Goal: Information Seeking & Learning: Learn about a topic

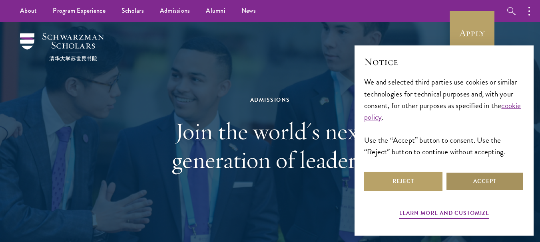
click at [498, 185] on button "Accept" at bounding box center [484, 181] width 78 height 19
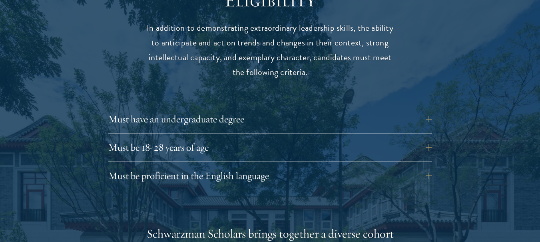
scroll to position [1065, 0]
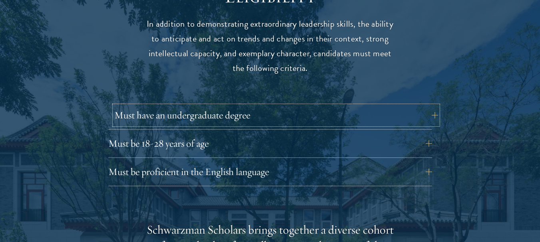
click at [433, 106] on button "Must have an undergraduate degree" at bounding box center [275, 115] width 323 height 19
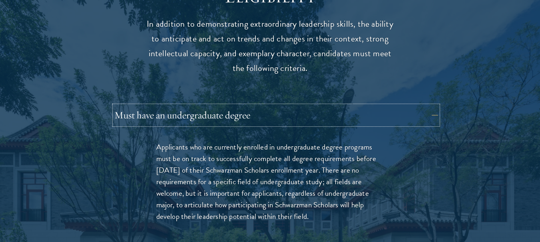
click at [429, 106] on button "Must have an undergraduate degree" at bounding box center [275, 115] width 323 height 19
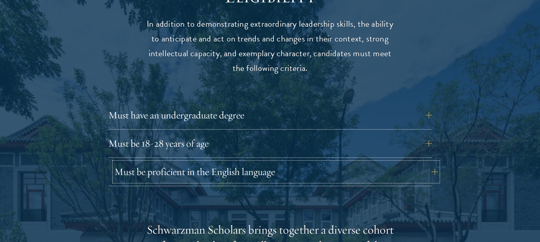
click at [434, 163] on button "Must be proficient in the English language" at bounding box center [275, 172] width 323 height 19
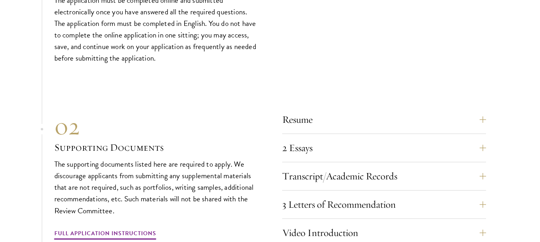
scroll to position [2897, 0]
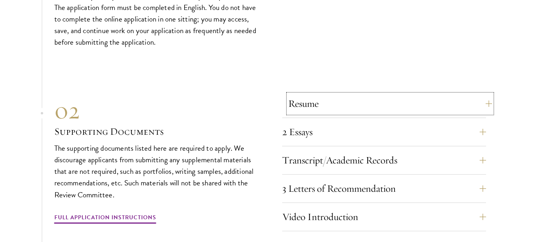
click at [488, 94] on button "Resume" at bounding box center [390, 103] width 204 height 19
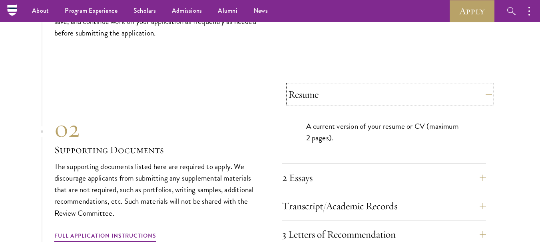
click at [488, 87] on button "Resume" at bounding box center [390, 94] width 204 height 19
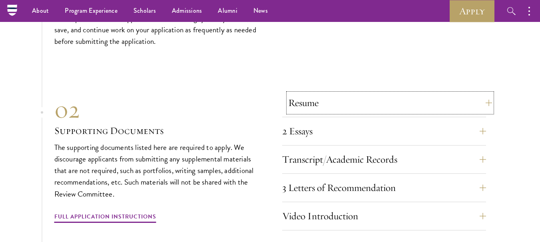
scroll to position [2683, 0]
click at [488, 94] on button "Resume" at bounding box center [390, 103] width 204 height 19
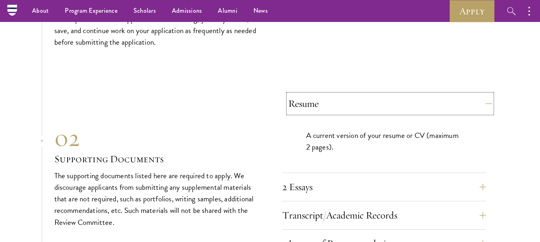
click at [488, 94] on button "Resume" at bounding box center [390, 103] width 204 height 19
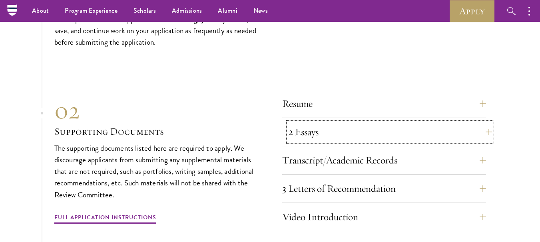
click at [488, 123] on button "2 Essays" at bounding box center [390, 132] width 204 height 19
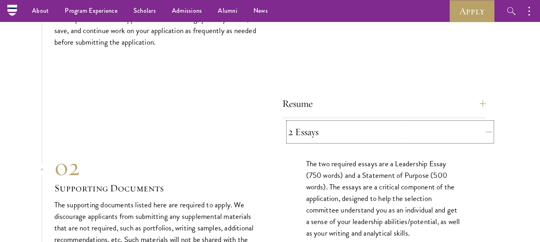
click at [488, 123] on button "2 Essays" at bounding box center [390, 132] width 204 height 19
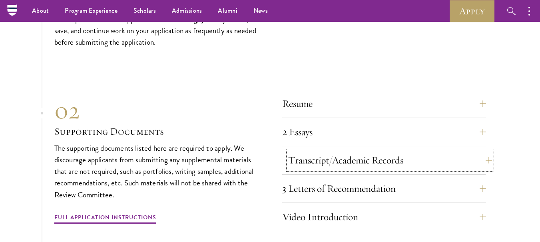
click at [489, 151] on button "Transcript/Academic Records" at bounding box center [390, 160] width 204 height 19
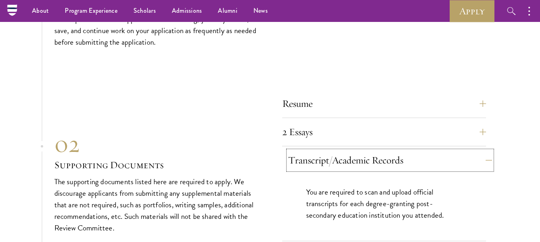
click at [489, 151] on button "Transcript/Academic Records" at bounding box center [390, 160] width 204 height 19
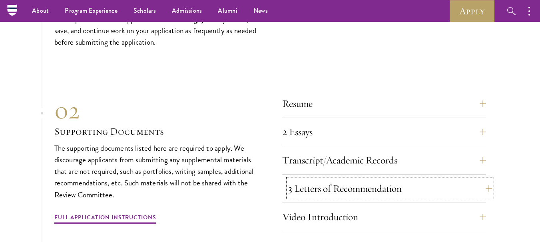
click at [489, 179] on button "3 Letters of Recommendation" at bounding box center [390, 188] width 204 height 19
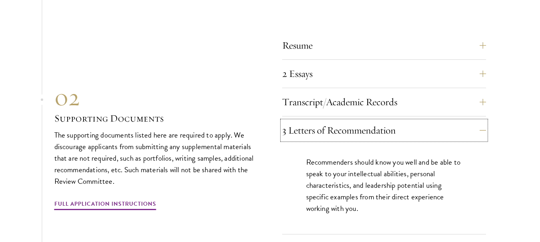
scroll to position [2747, 0]
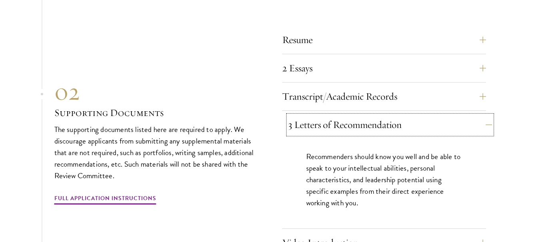
click at [488, 115] on button "3 Letters of Recommendation" at bounding box center [390, 124] width 204 height 19
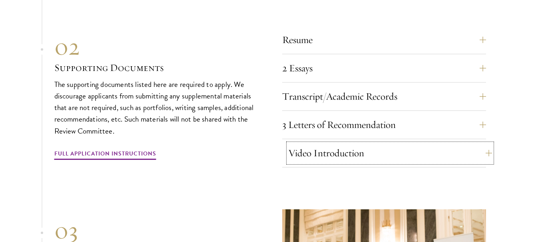
click at [488, 144] on button "Video Introduction" at bounding box center [390, 153] width 204 height 19
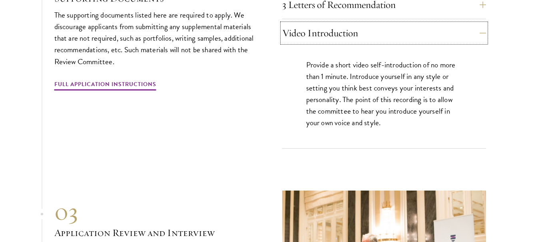
scroll to position [2875, 0]
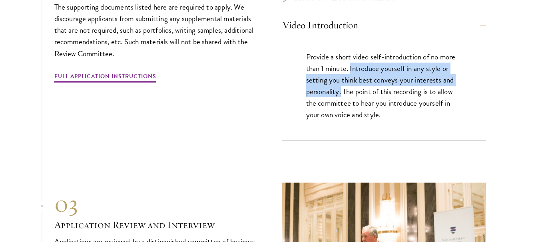
drag, startPoint x: 350, startPoint y: 50, endPoint x: 341, endPoint y: 78, distance: 29.0
click at [341, 78] on p "Provide a short video self-introduction of no more than 1 minute. Introduce you…" at bounding box center [384, 85] width 156 height 69
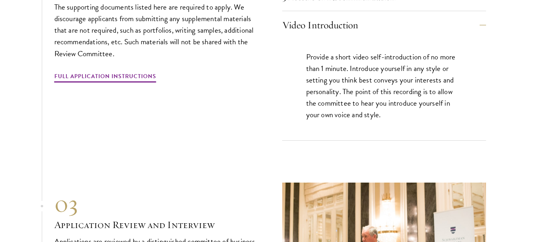
click at [347, 84] on p "Provide a short video self-introduction of no more than 1 minute. Introduce you…" at bounding box center [384, 85] width 156 height 69
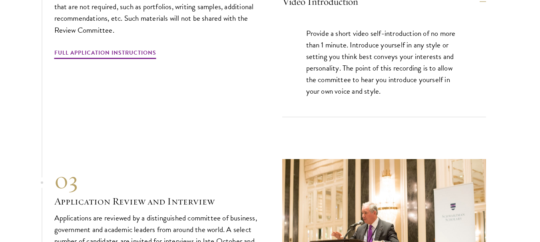
scroll to position [2907, 0]
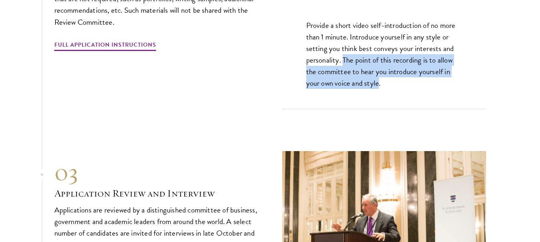
drag, startPoint x: 342, startPoint y: 42, endPoint x: 378, endPoint y: 72, distance: 47.3
click at [378, 72] on div "Provide a short video self-introduction of no more than 1 minute. Introduce you…" at bounding box center [384, 58] width 204 height 101
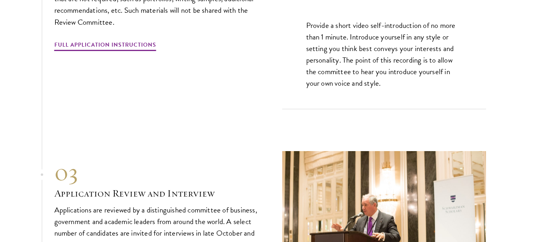
click at [381, 66] on p "Provide a short video self-introduction of no more than 1 minute. Introduce you…" at bounding box center [384, 54] width 156 height 69
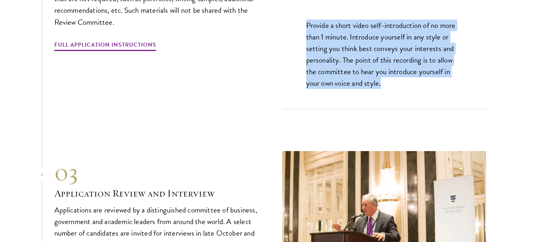
drag, startPoint x: 306, startPoint y: 4, endPoint x: 391, endPoint y: 76, distance: 111.9
click at [391, 76] on div "Provide a short video self-introduction of no more than 1 minute. Introduce you…" at bounding box center [384, 58] width 204 height 101
click at [387, 67] on p "Provide a short video self-introduction of no more than 1 minute. Introduce you…" at bounding box center [384, 54] width 156 height 69
drag, startPoint x: 306, startPoint y: 5, endPoint x: 388, endPoint y: 76, distance: 108.4
click at [388, 76] on div "Provide a short video self-introduction of no more than 1 minute. Introduce you…" at bounding box center [384, 58] width 204 height 101
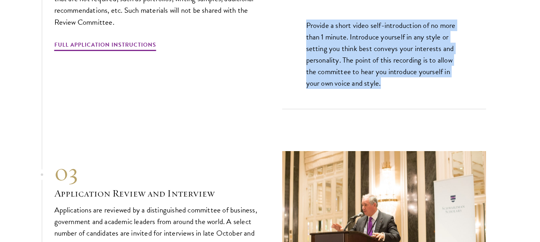
click at [388, 76] on div "Provide a short video self-introduction of no more than 1 minute. Introduce you…" at bounding box center [384, 58] width 204 height 101
drag, startPoint x: 306, startPoint y: 6, endPoint x: 397, endPoint y: 75, distance: 114.0
click at [397, 75] on div "Provide a short video self-introduction of no more than 1 minute. Introduce you…" at bounding box center [384, 58] width 204 height 101
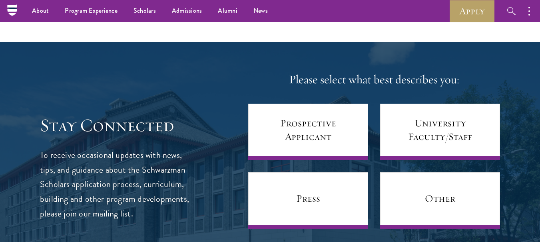
scroll to position [3415, 0]
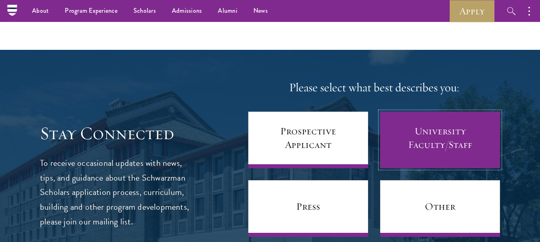
click at [440, 123] on link "University Faculty/Staff" at bounding box center [440, 140] width 120 height 57
click at [466, 126] on link "University Faculty/Staff" at bounding box center [440, 140] width 120 height 57
click at [442, 121] on link "University Faculty/Staff" at bounding box center [440, 140] width 120 height 57
click at [403, 125] on link "University Faculty/Staff" at bounding box center [440, 140] width 120 height 57
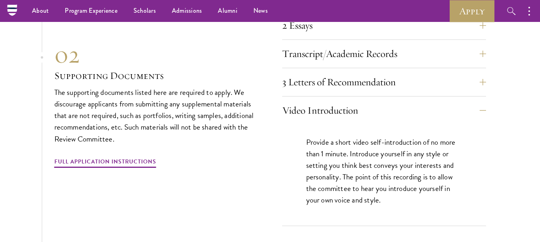
scroll to position [2766, 0]
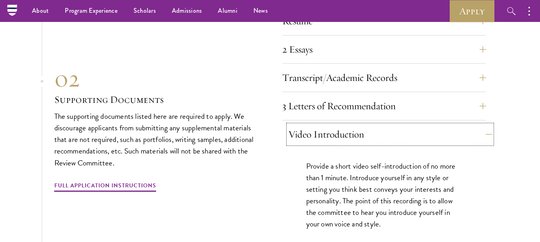
click at [484, 125] on button "Video Introduction" at bounding box center [390, 134] width 204 height 19
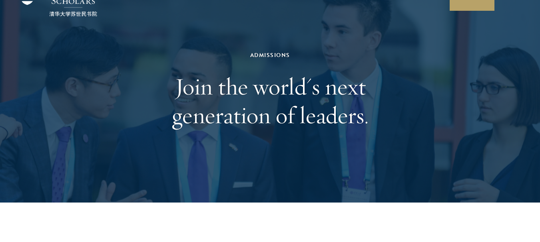
scroll to position [0, 0]
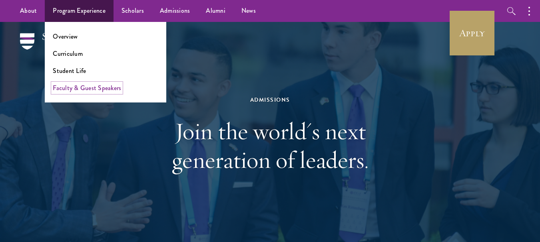
click at [82, 88] on link "Faculty & Guest Speakers" at bounding box center [87, 87] width 68 height 9
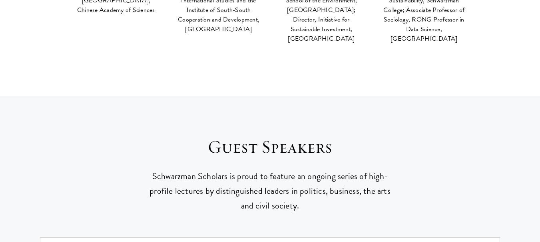
scroll to position [3237, 0]
